Goal: Information Seeking & Learning: Learn about a topic

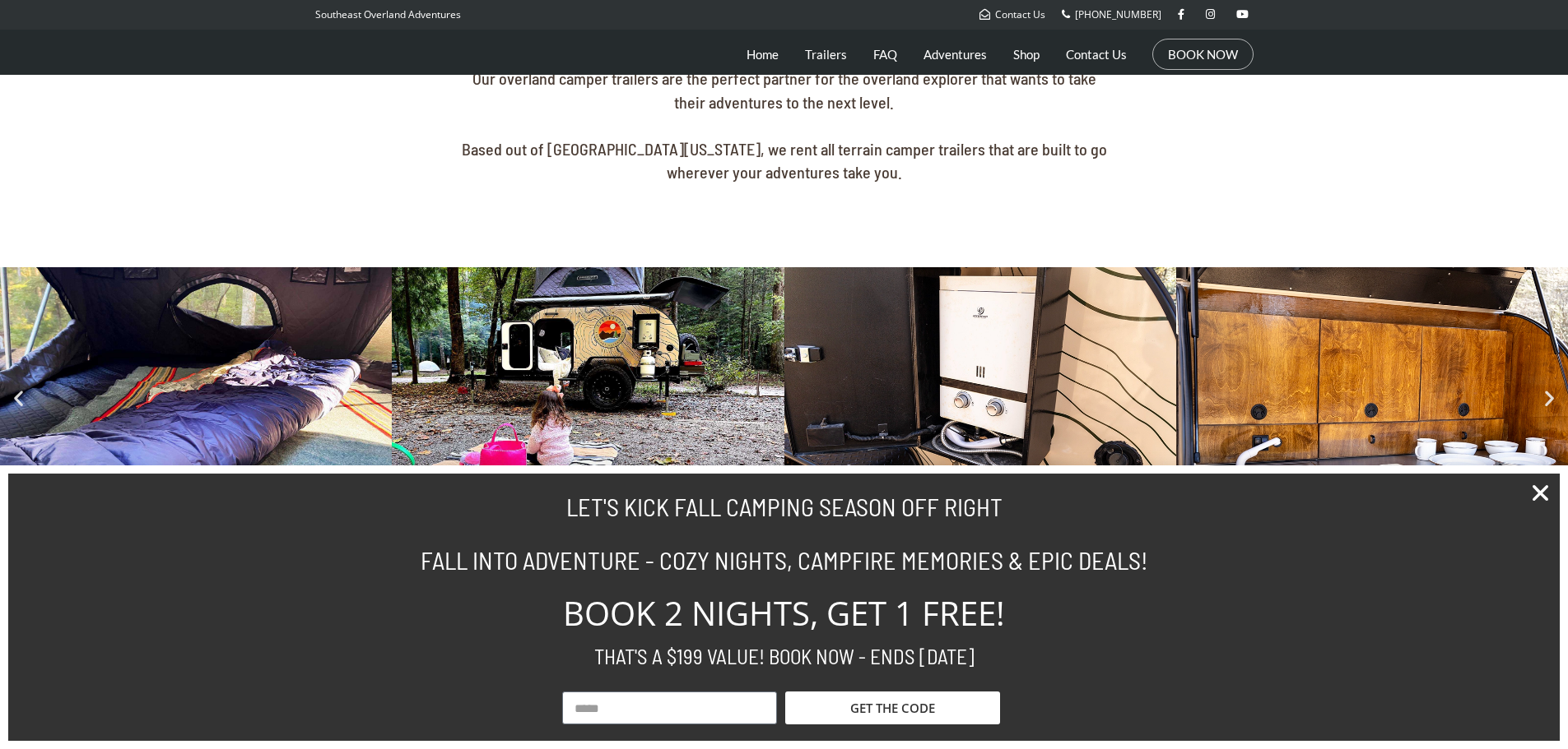
scroll to position [658, 0]
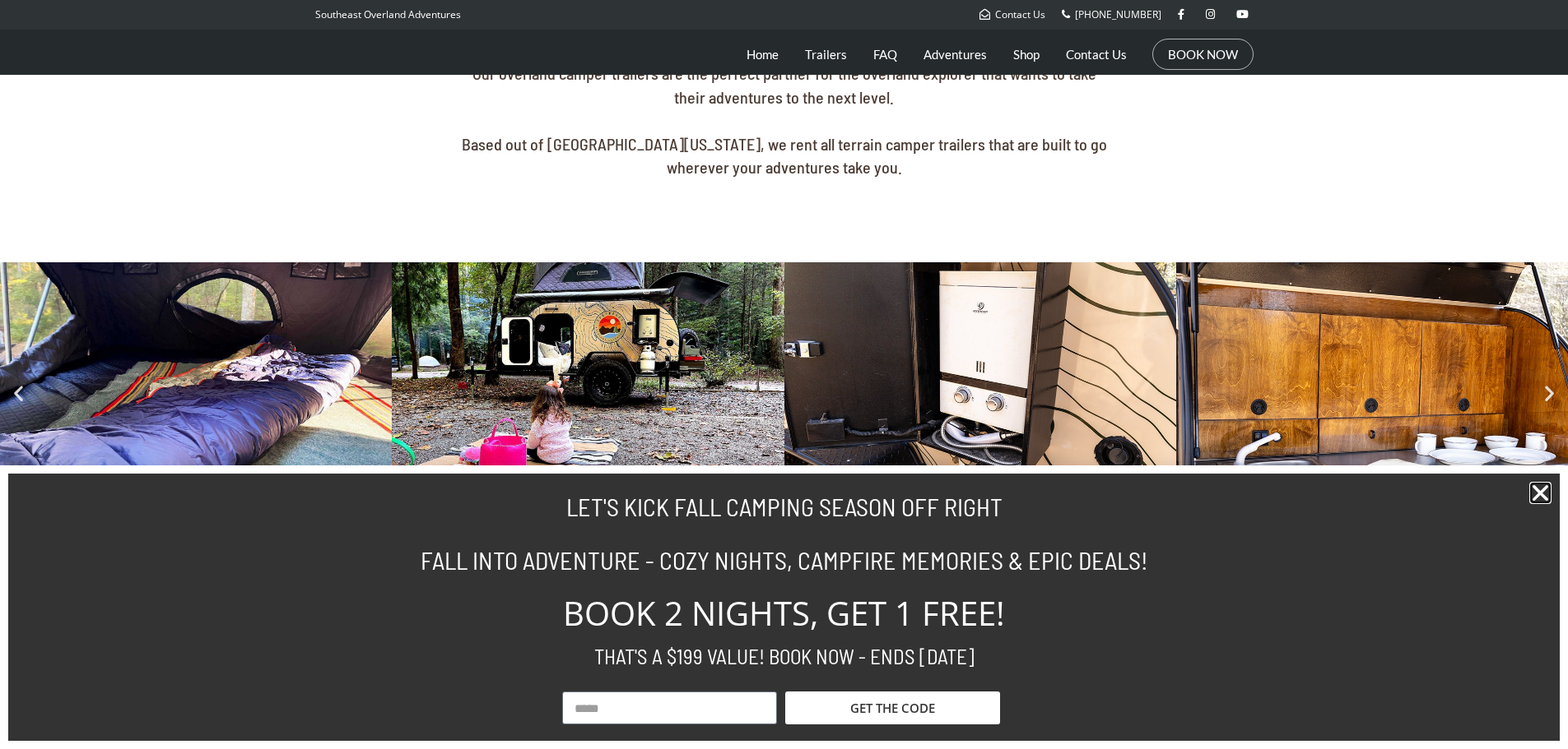
click at [1060, 390] on icon "Close" at bounding box center [1540, 493] width 23 height 23
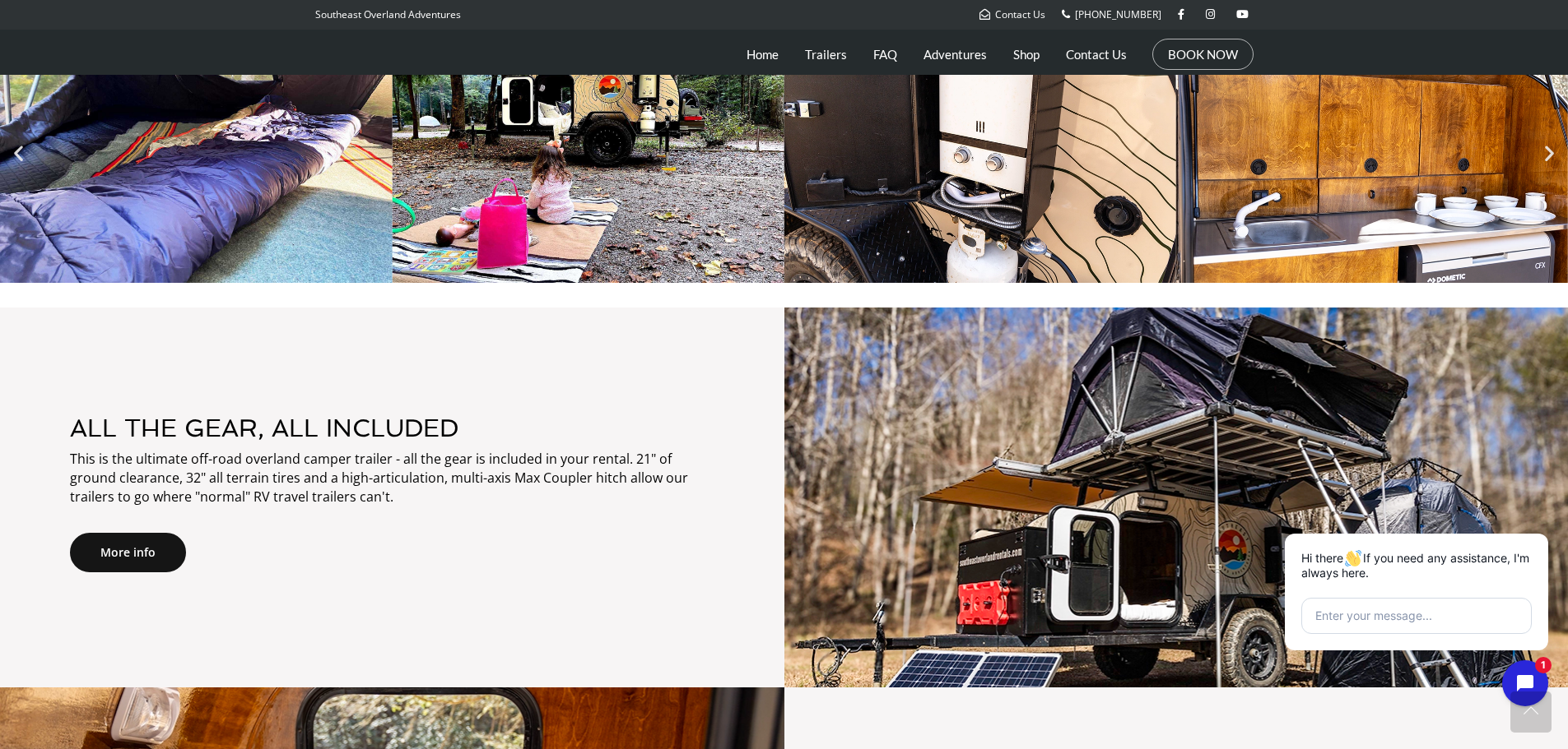
scroll to position [493, 0]
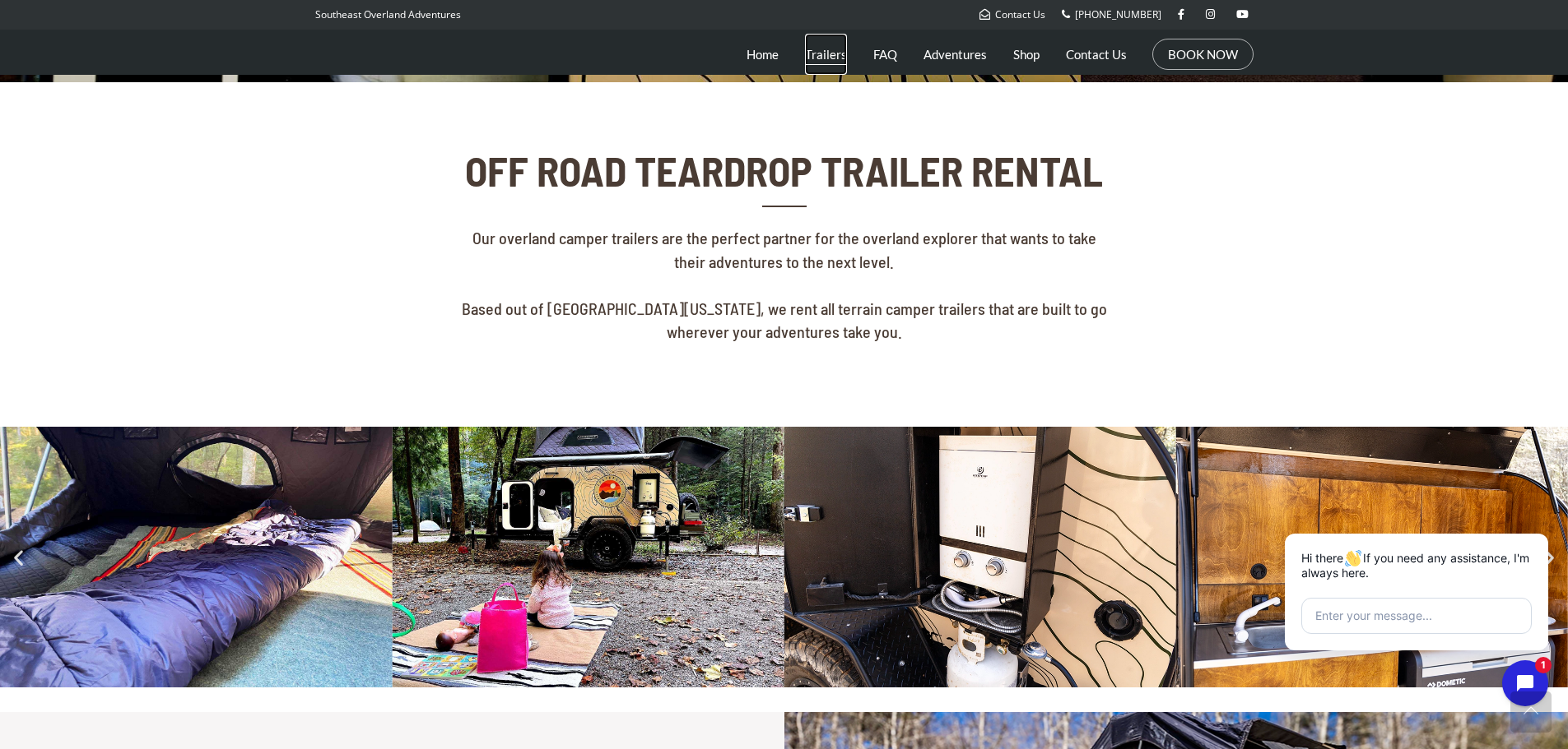
click at [841, 51] on link "Trailers" at bounding box center [825, 54] width 42 height 42
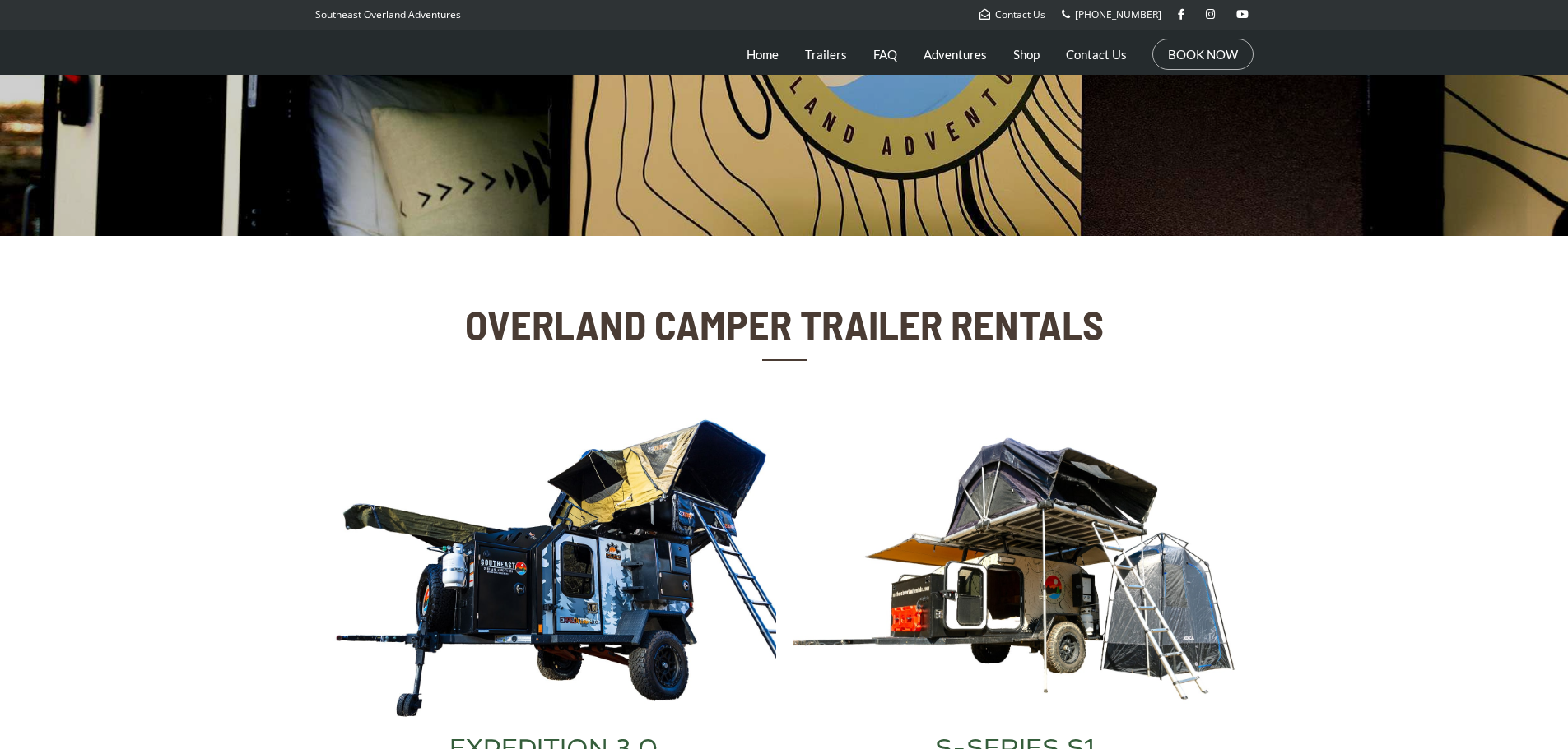
scroll to position [493, 0]
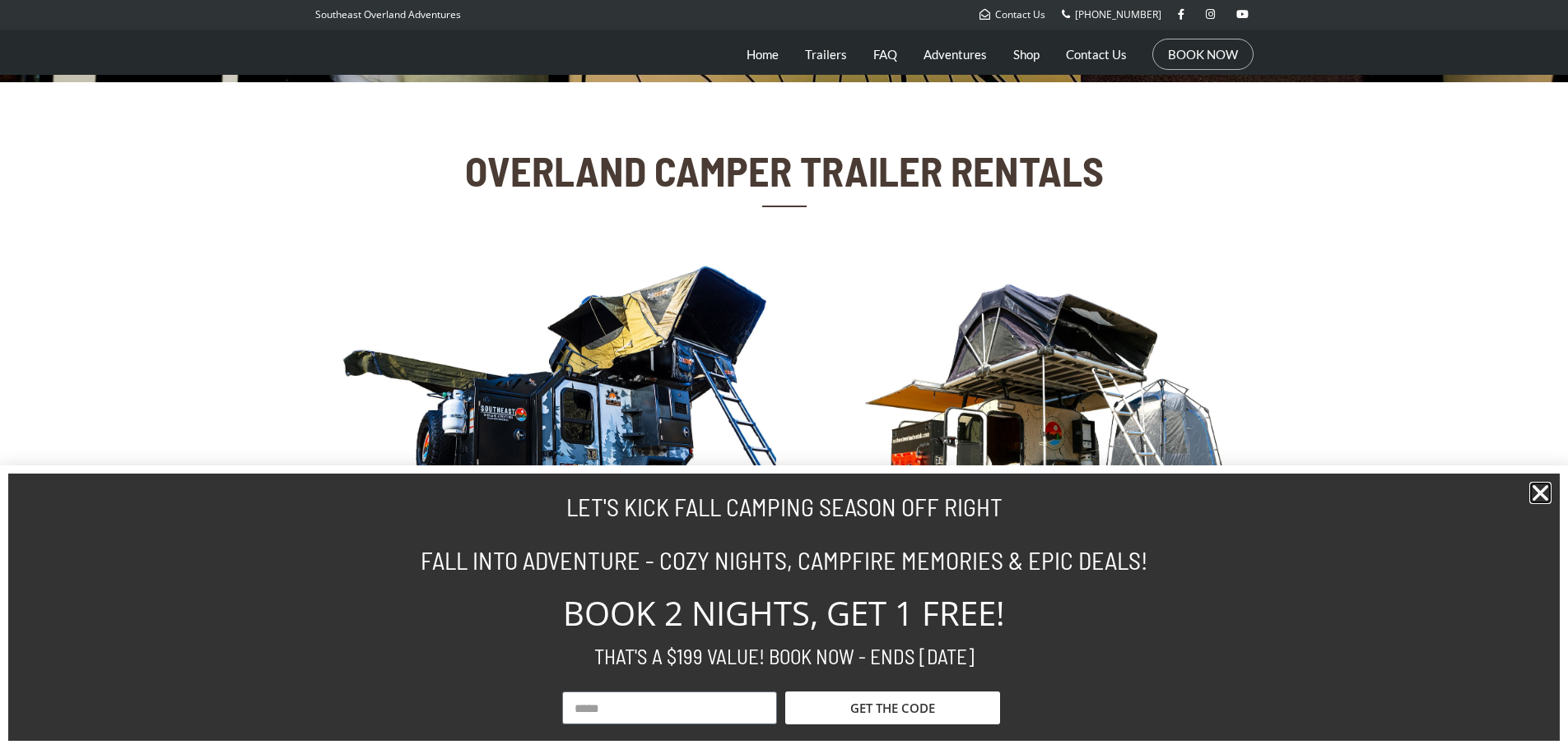
click at [1543, 490] on icon "Close" at bounding box center [1540, 493] width 23 height 23
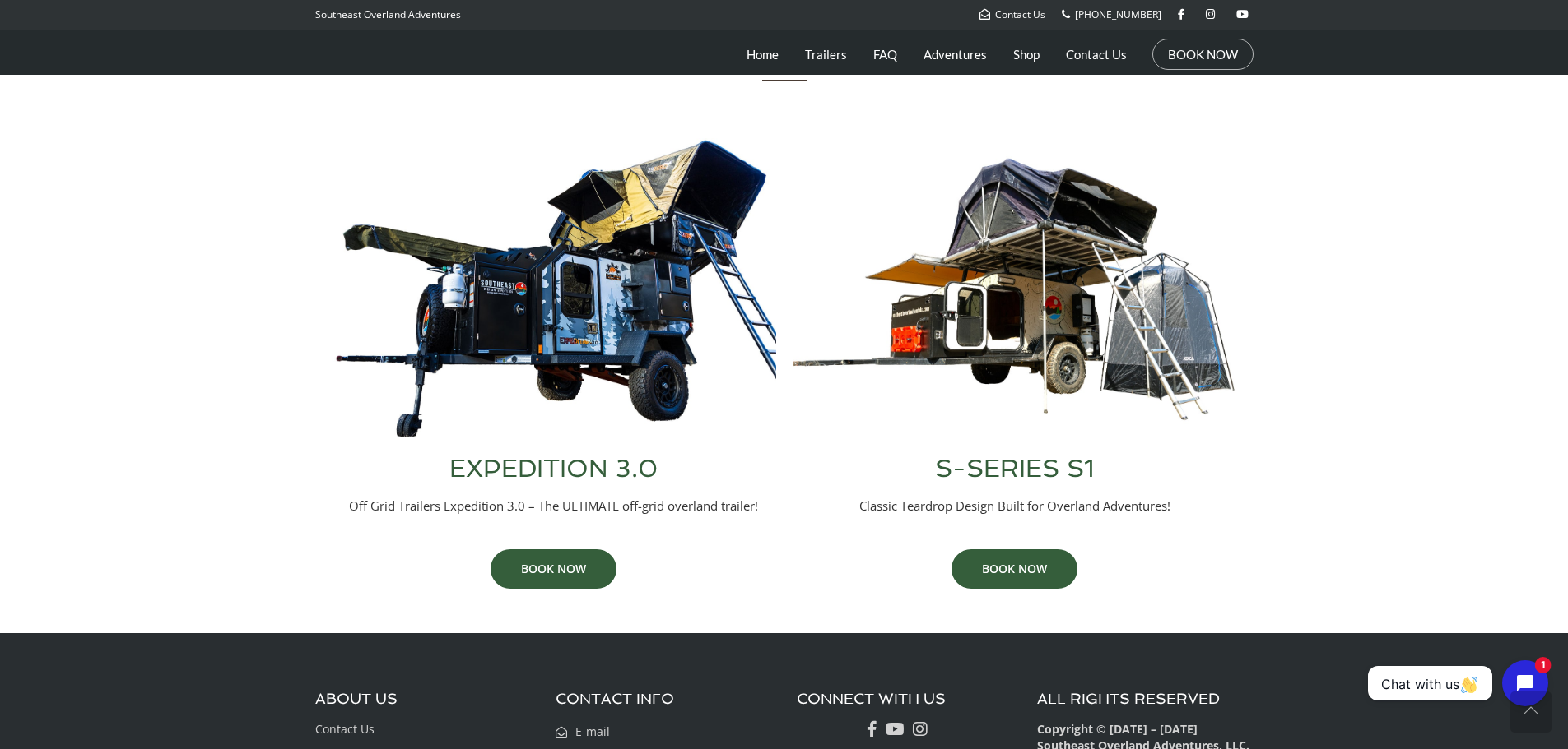
scroll to position [618, 0]
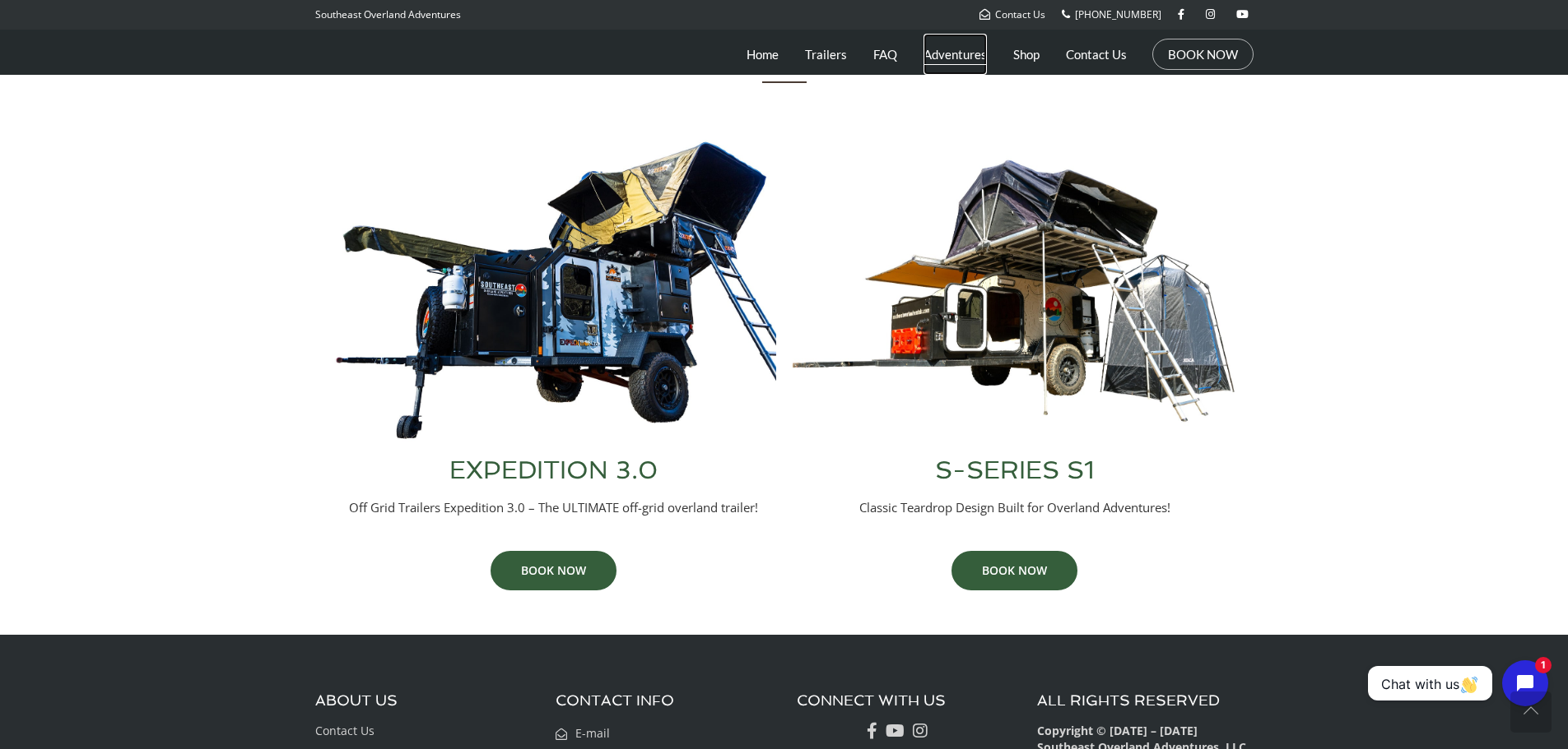
click at [951, 51] on link "Adventures" at bounding box center [955, 54] width 63 height 42
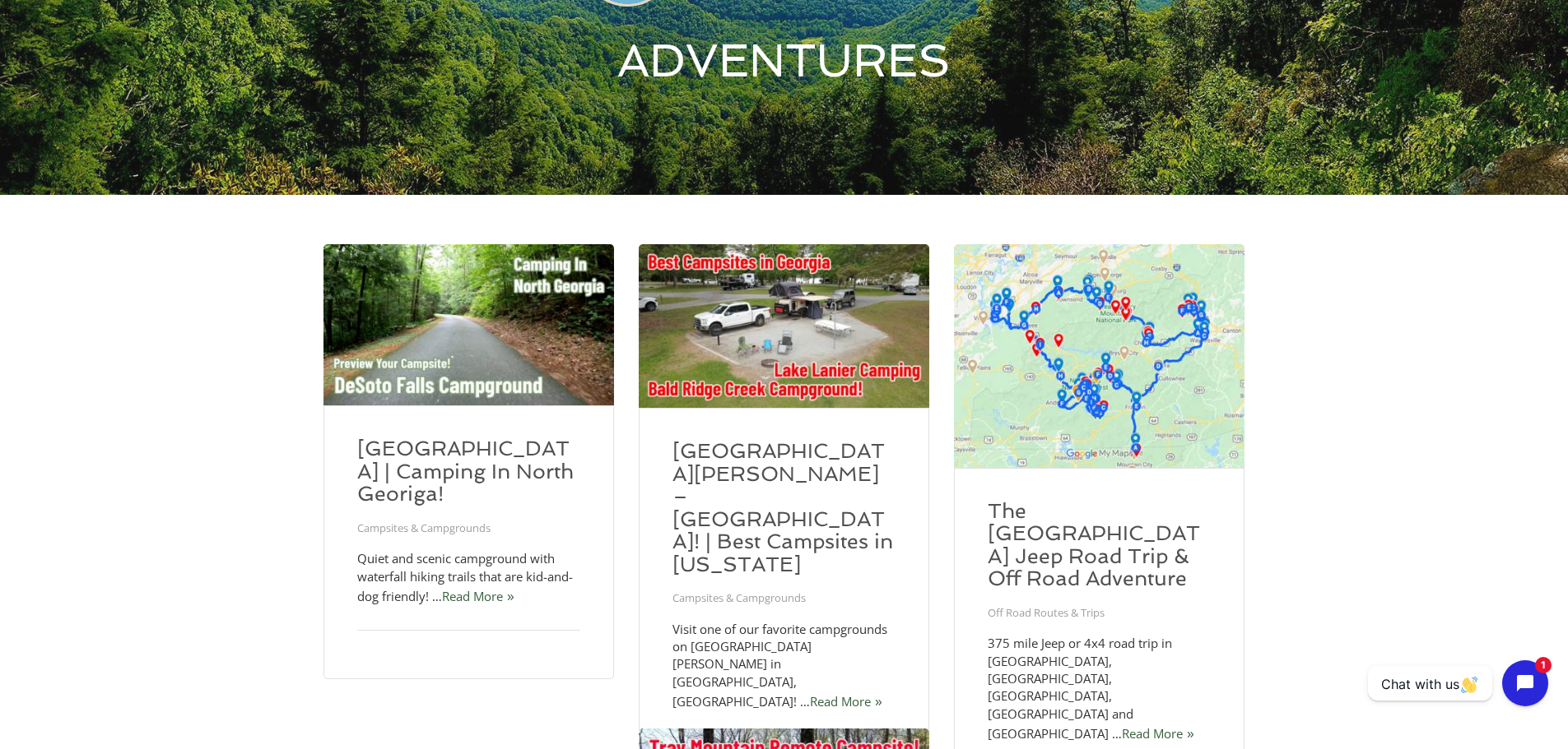
scroll to position [164, 0]
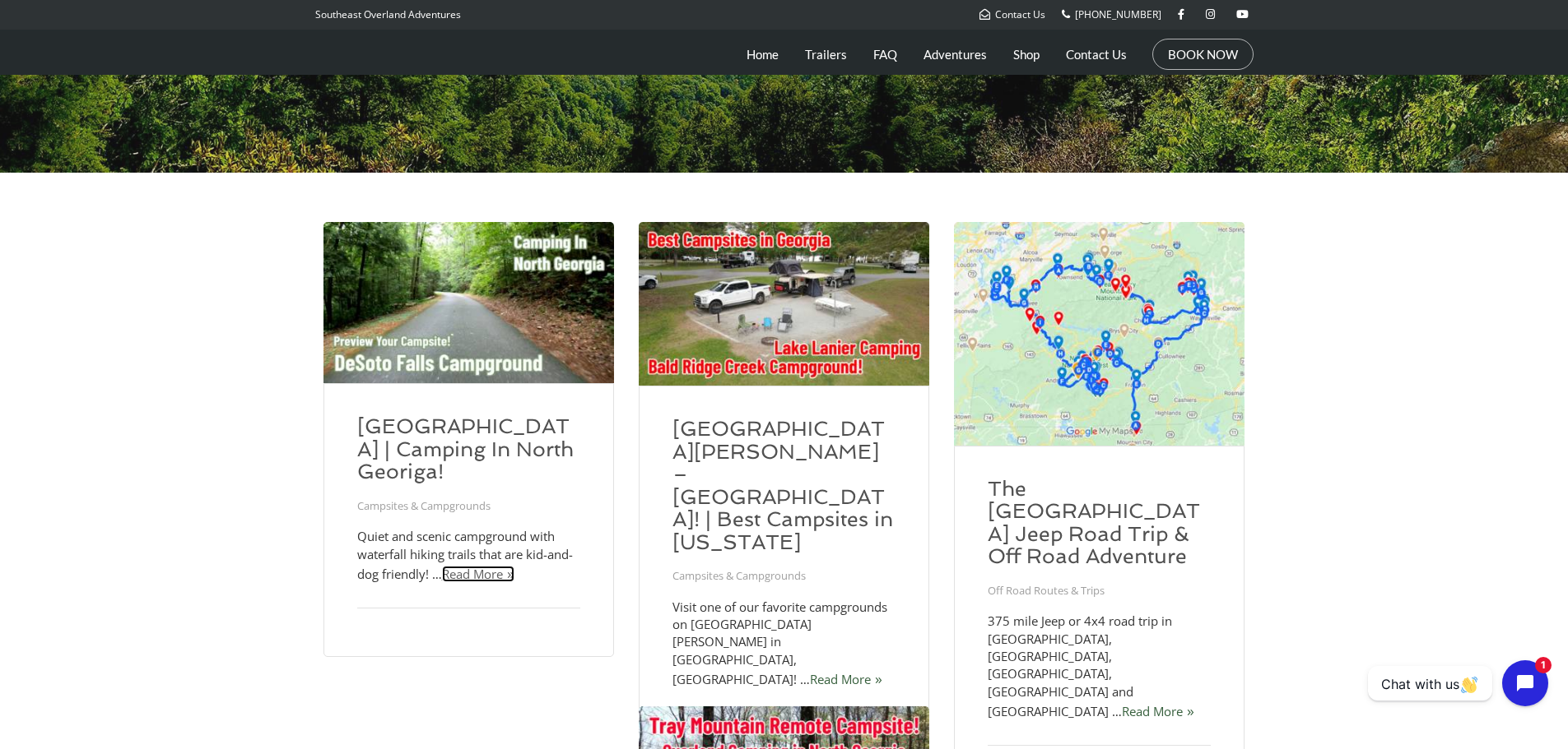
click at [479, 583] on link "Read More" at bounding box center [478, 574] width 72 height 16
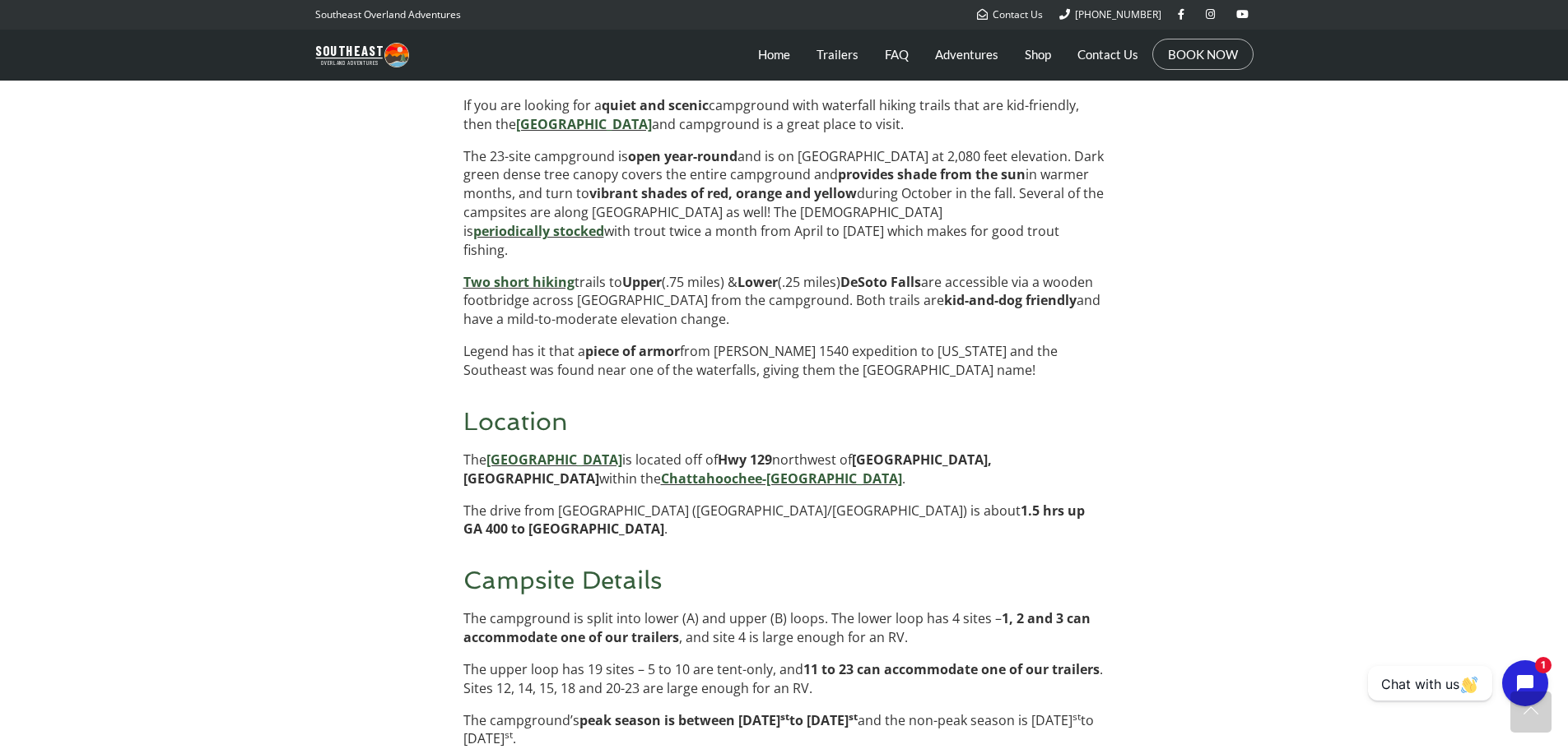
scroll to position [1468, 0]
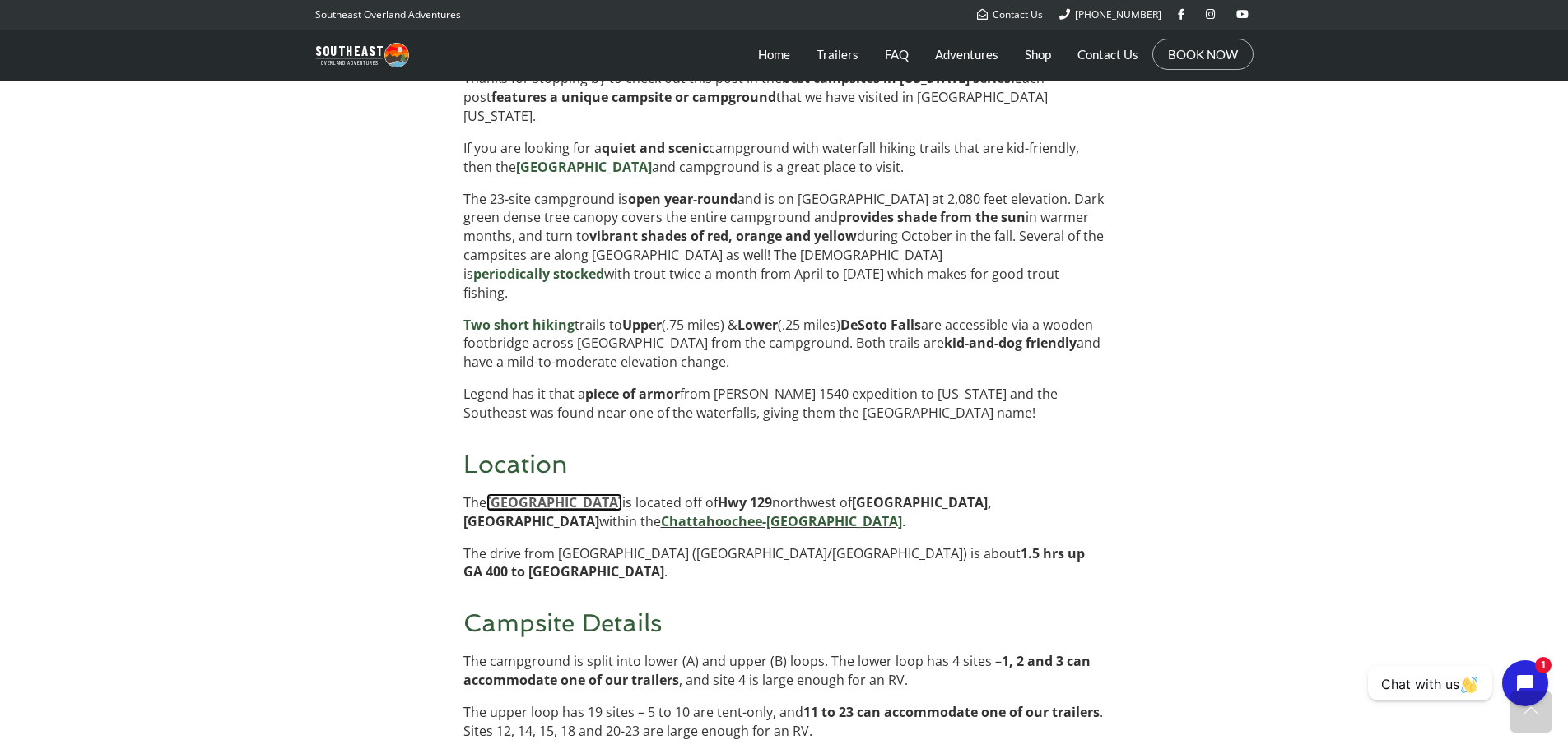
click at [622, 493] on link "[GEOGRAPHIC_DATA]" at bounding box center [554, 502] width 136 height 18
